Goal: Find specific page/section: Find specific page/section

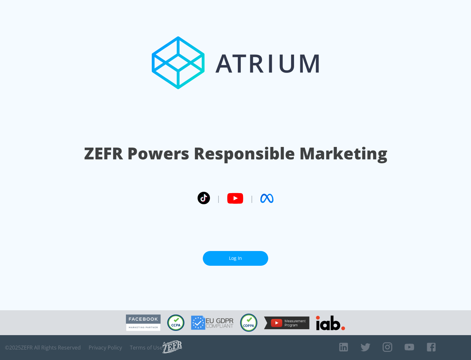
click at [235, 258] on link "Log In" at bounding box center [235, 258] width 65 height 15
